Goal: Task Accomplishment & Management: Use online tool/utility

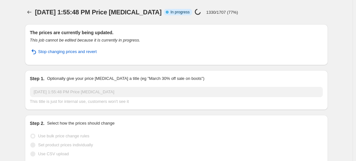
select select "percentage"
select select "no_change"
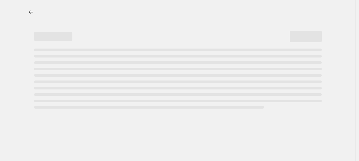
select select "percentage"
select select "no_change"
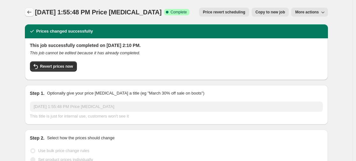
click at [30, 8] on button "Price change jobs" at bounding box center [29, 12] width 9 height 9
